Goal: Check status: Check status

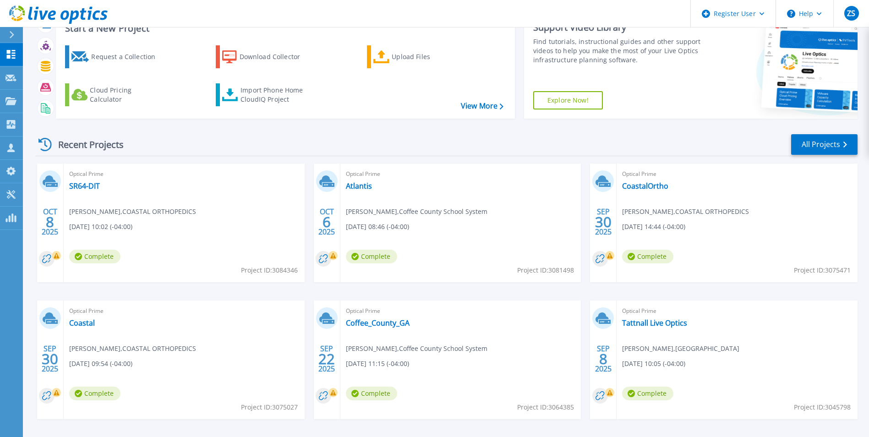
scroll to position [71, 0]
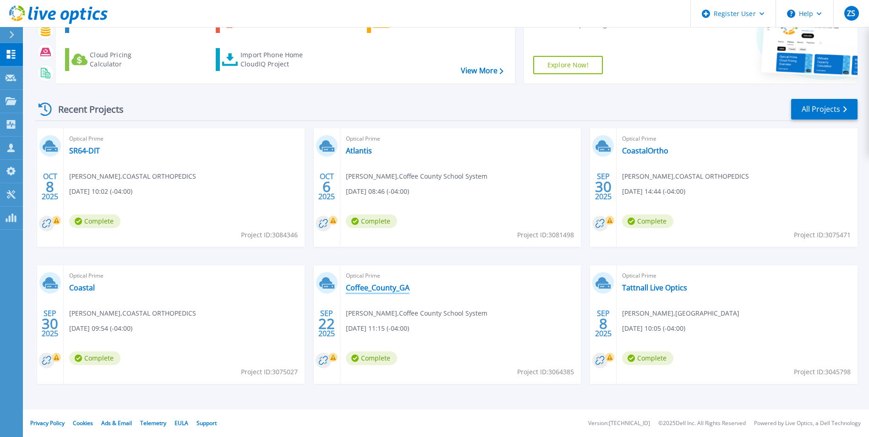
click at [374, 289] on link "Coffee_County_GA" at bounding box center [378, 287] width 64 height 9
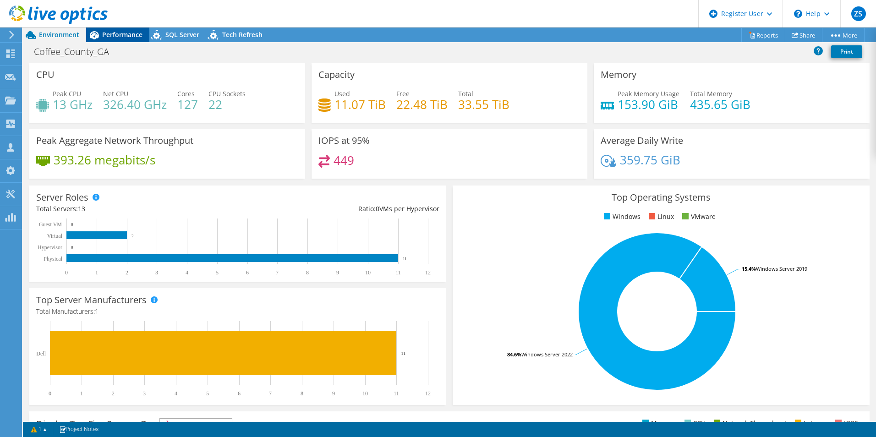
click at [126, 40] on div "Performance" at bounding box center [117, 34] width 63 height 15
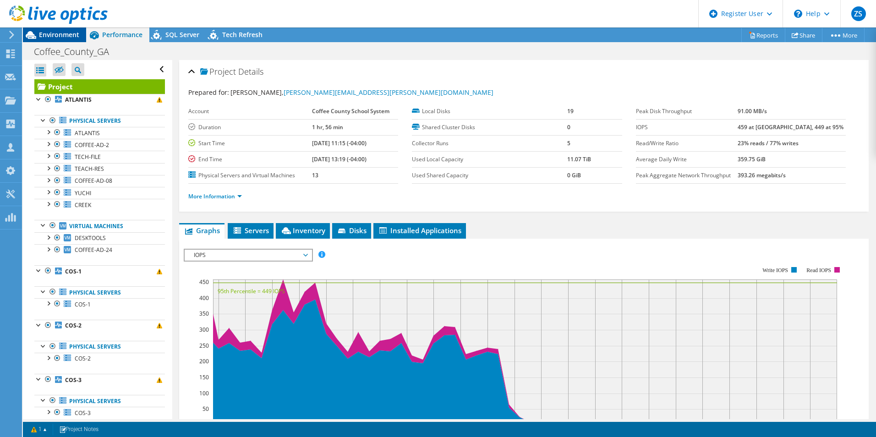
click at [65, 35] on span "Environment" at bounding box center [59, 34] width 40 height 9
